Goal: Navigation & Orientation: Find specific page/section

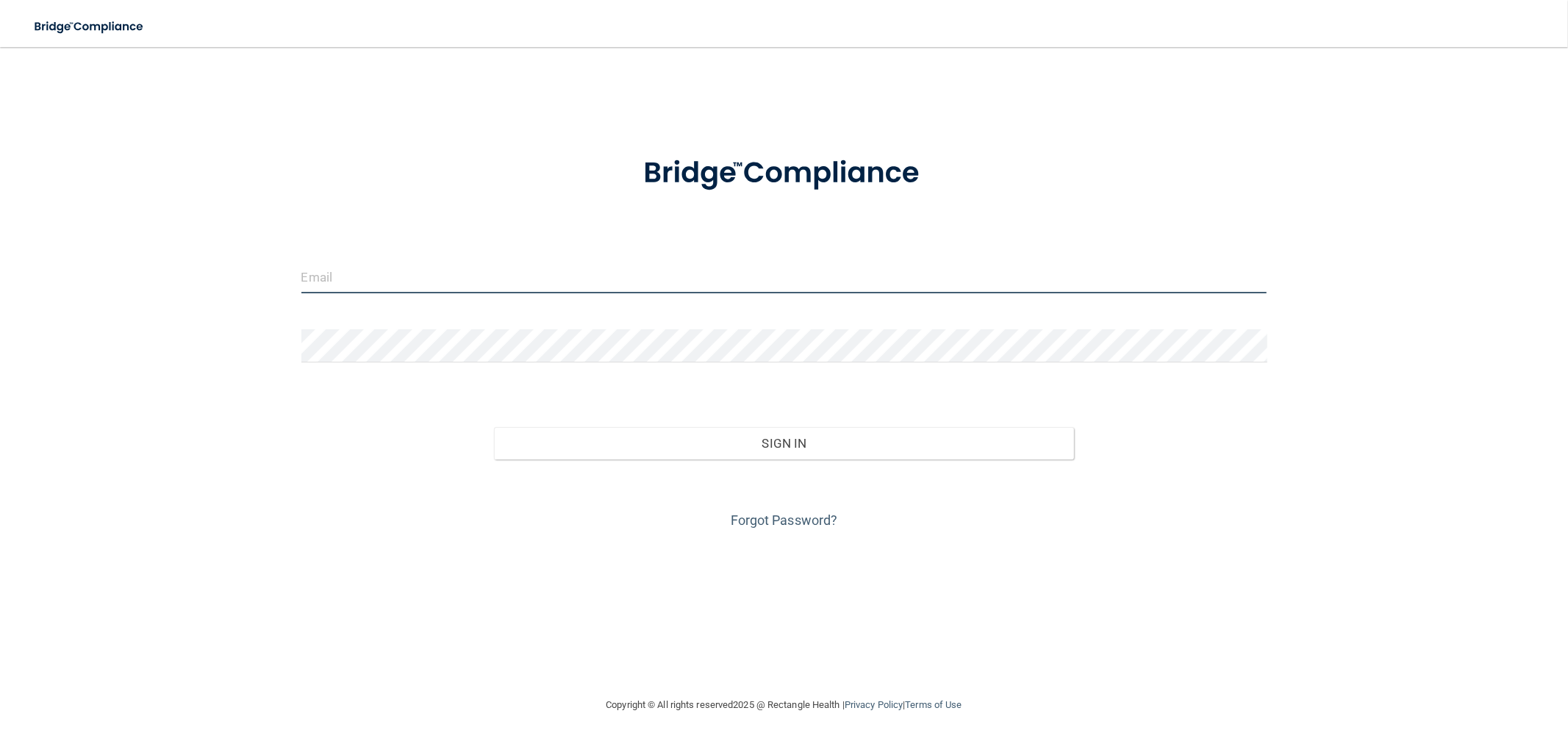
type input "[EMAIL_ADDRESS][DOMAIN_NAME]"
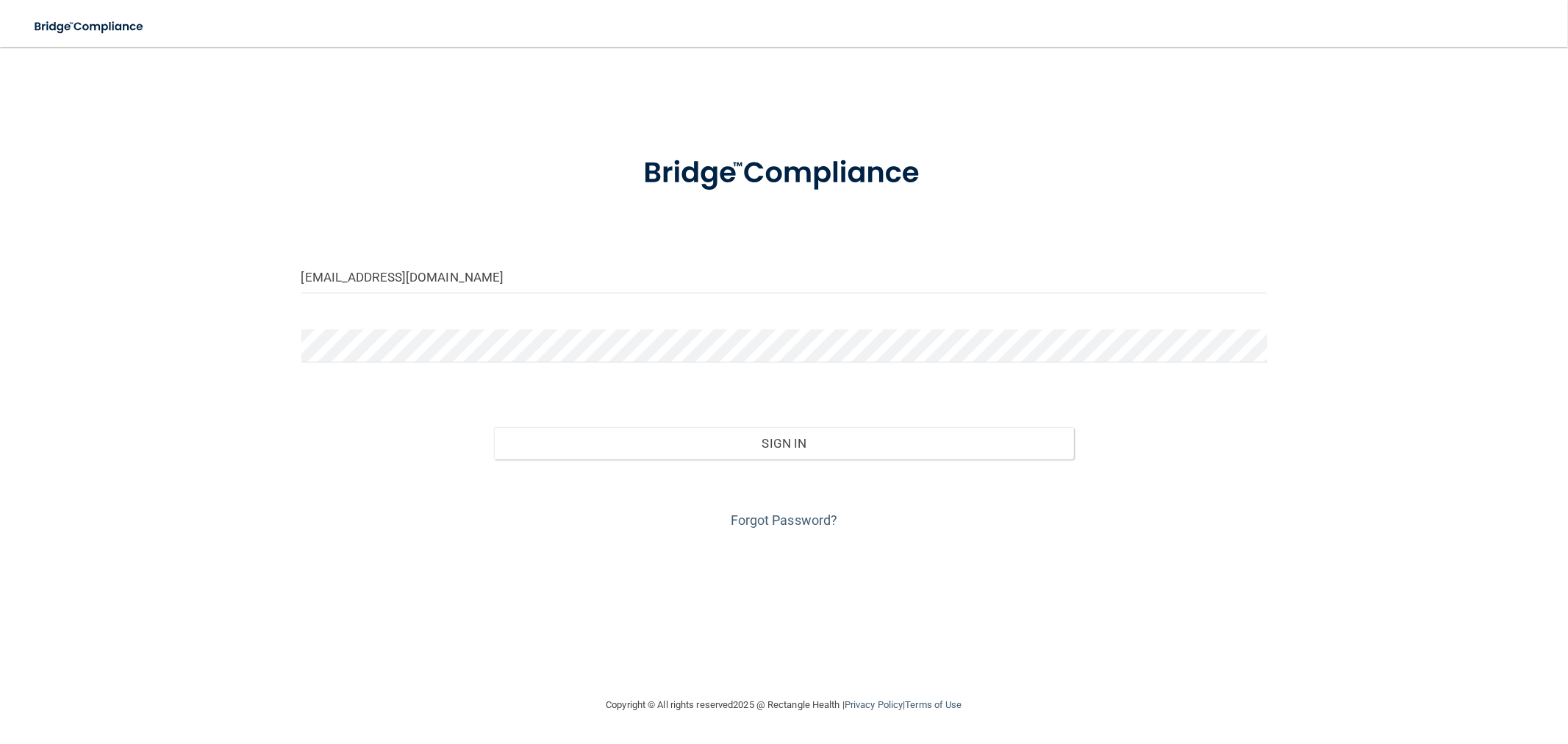
click at [740, 416] on div "Sign In" at bounding box center [784, 428] width 988 height 62
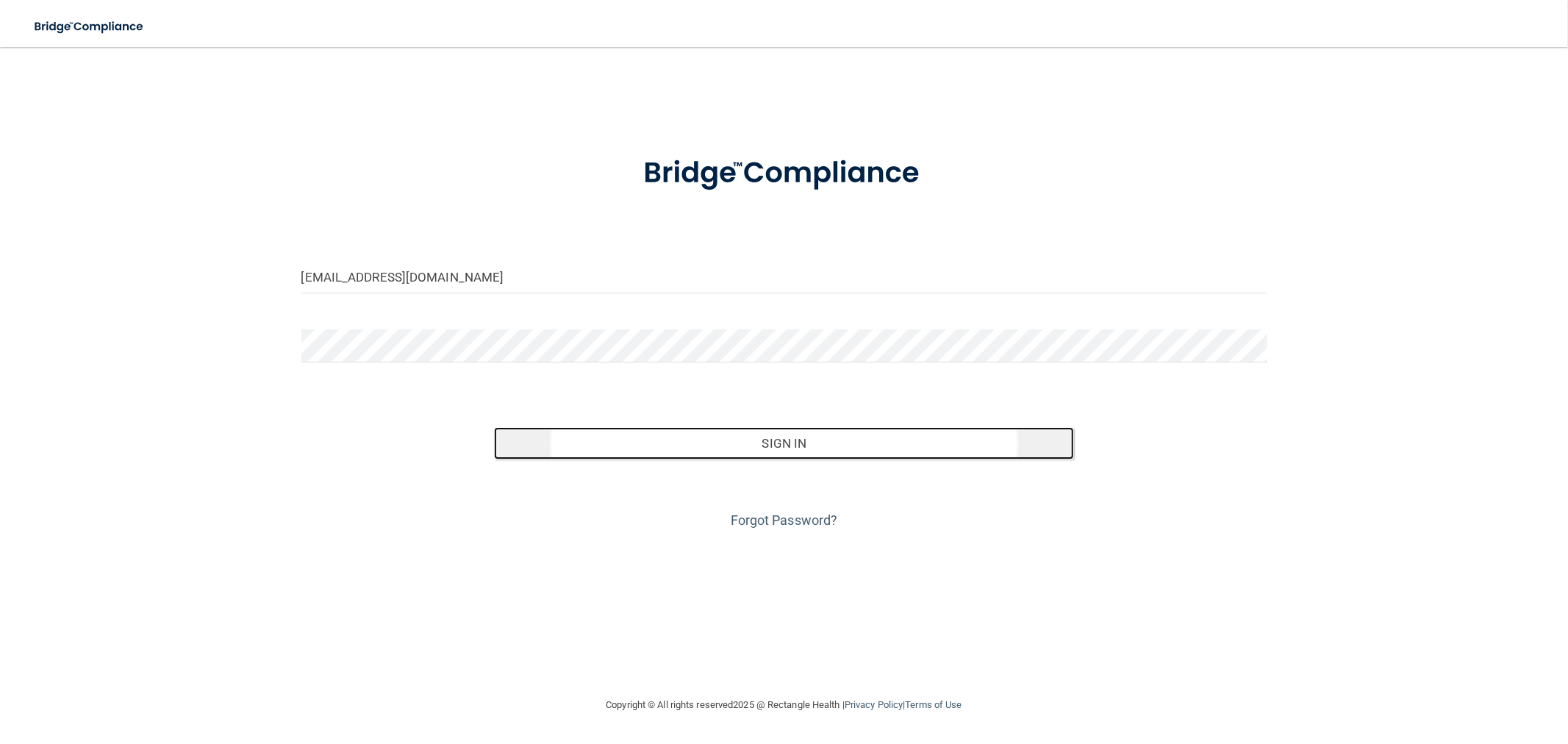
click at [778, 449] on button "Sign In" at bounding box center [783, 443] width 580 height 32
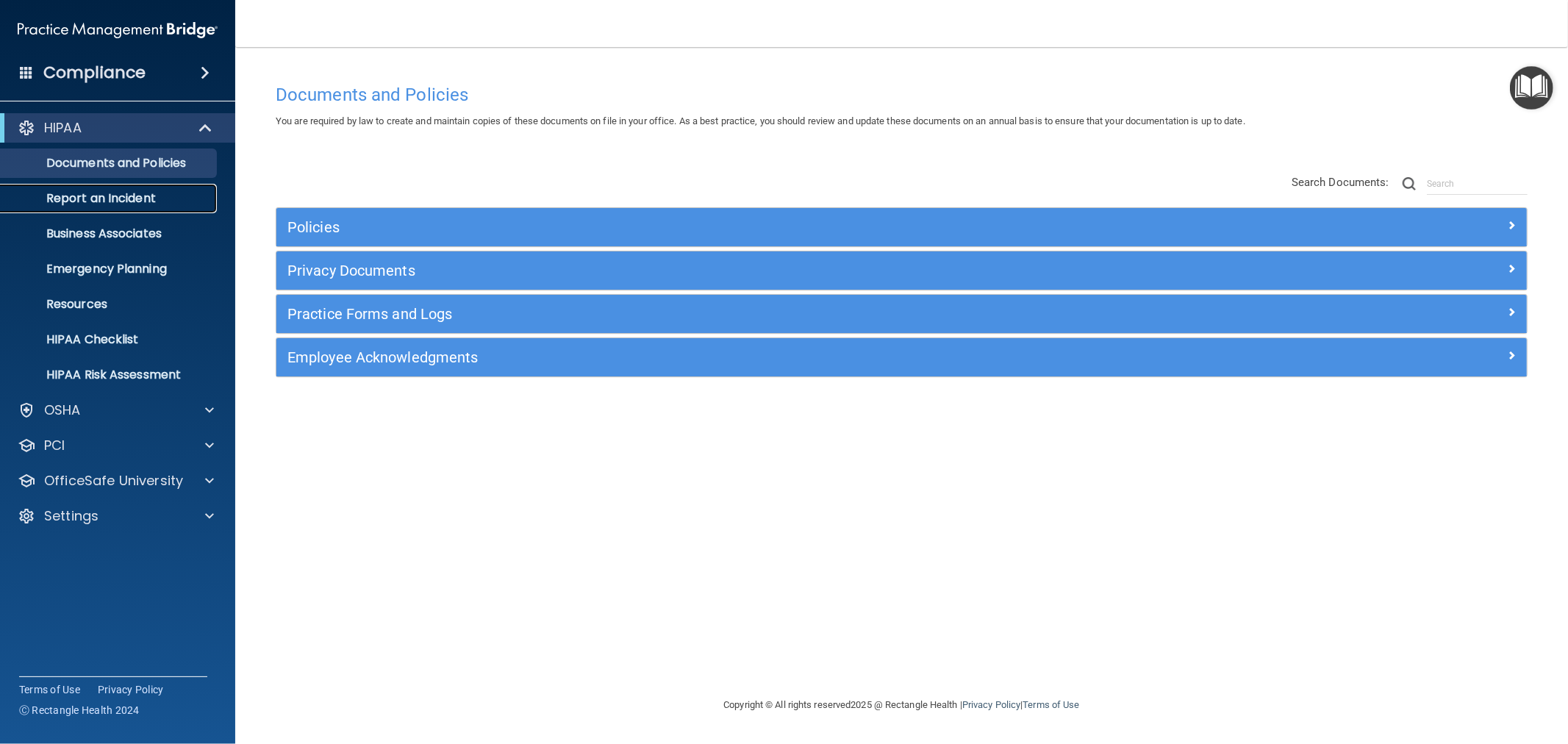
click at [162, 208] on link "Report an Incident" at bounding box center [101, 198] width 232 height 30
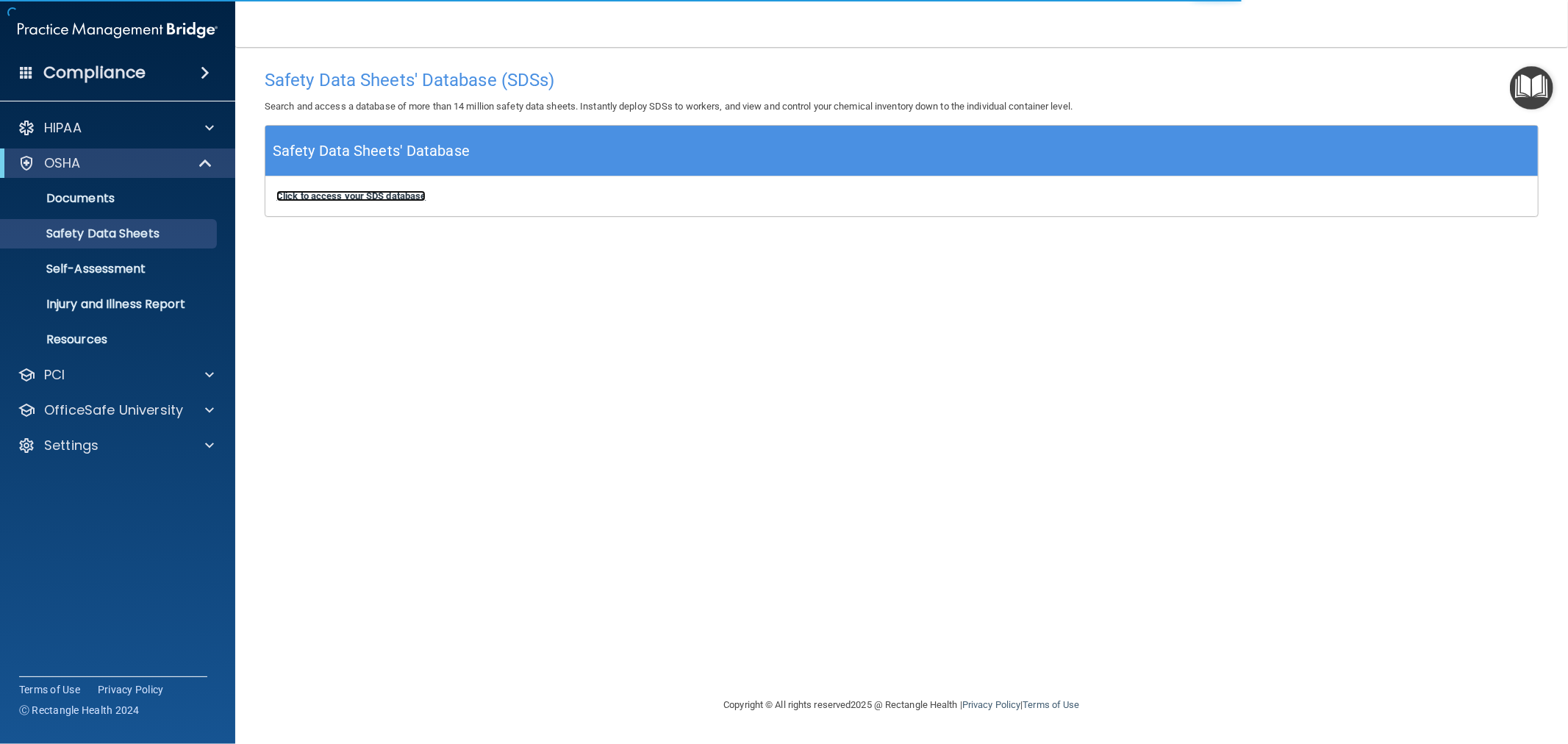
click at [326, 192] on b "Click to access your SDS database" at bounding box center [351, 196] width 149 height 11
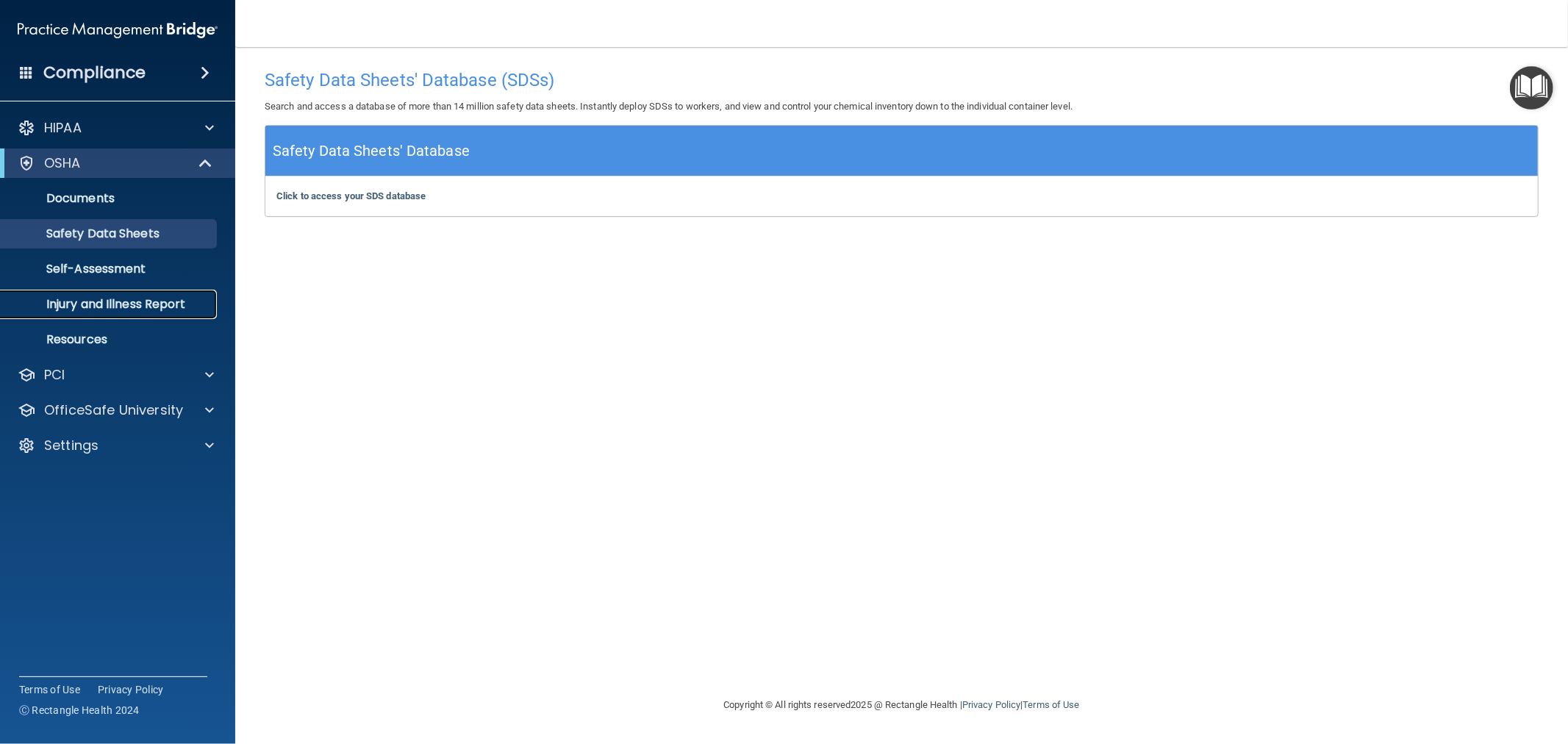
click at [123, 300] on p "Injury and Illness Report" at bounding box center [110, 305] width 200 height 14
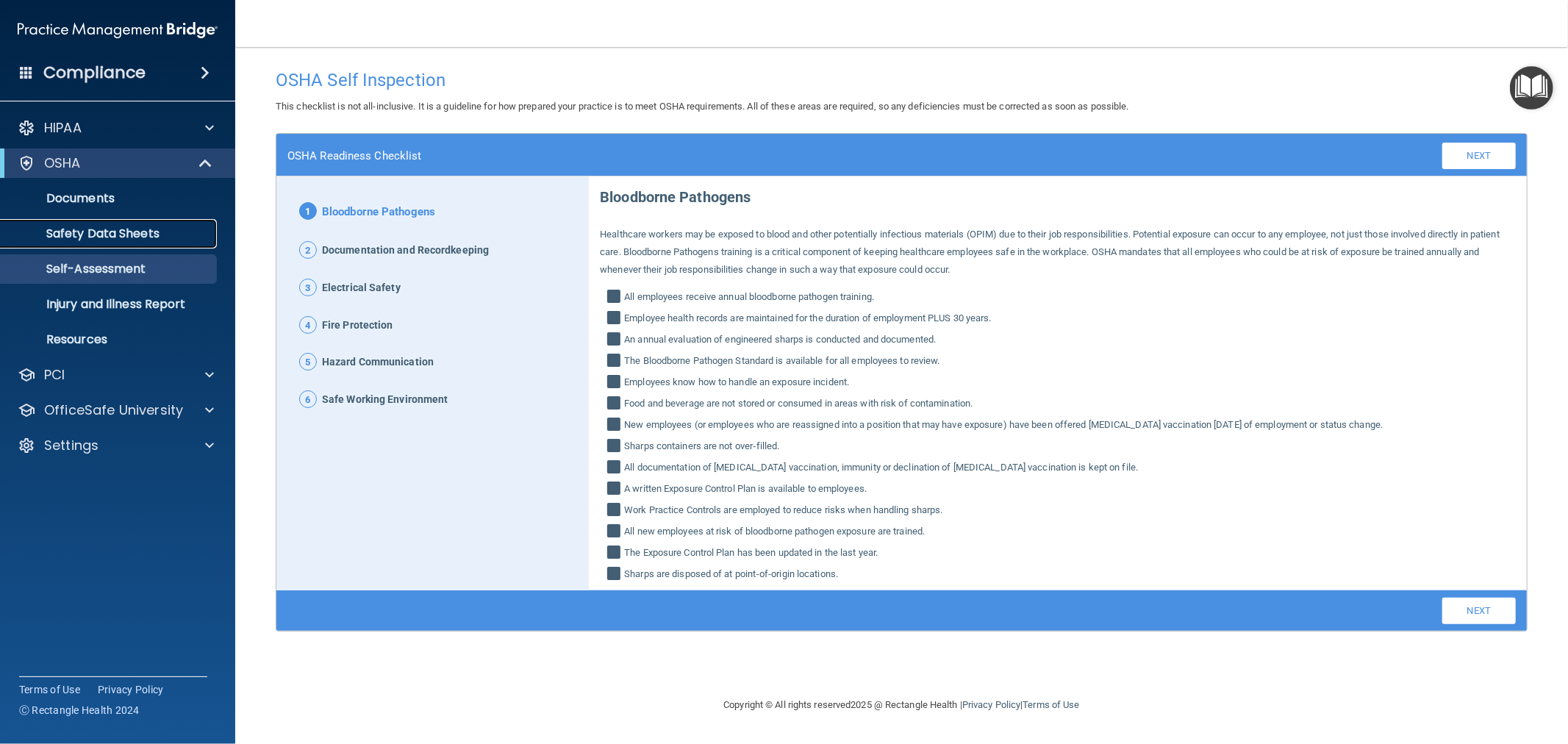
click at [89, 238] on p "Safety Data Sheets" at bounding box center [110, 233] width 200 height 14
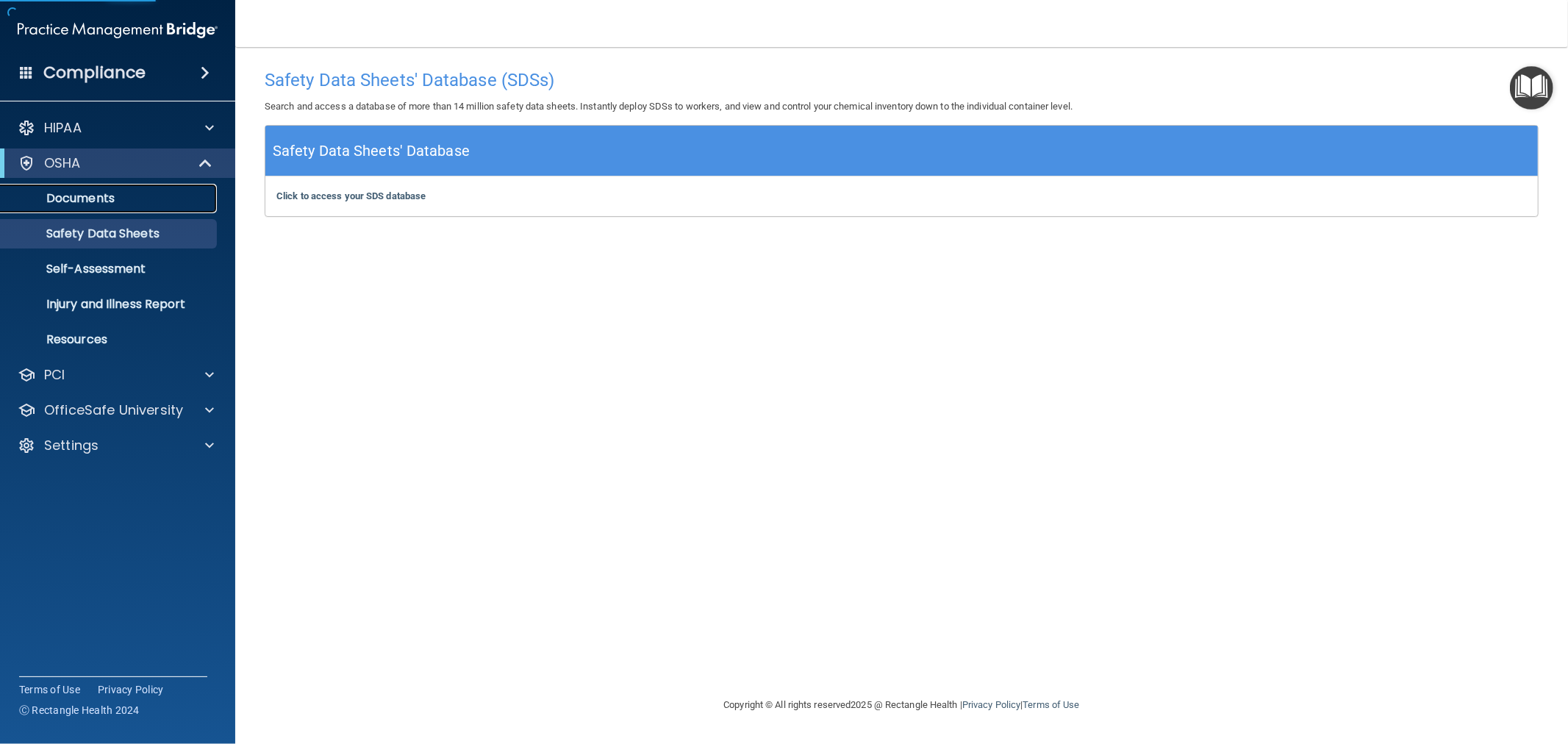
click at [112, 200] on p "Documents" at bounding box center [110, 198] width 200 height 14
